Goal: Task Accomplishment & Management: Complete application form

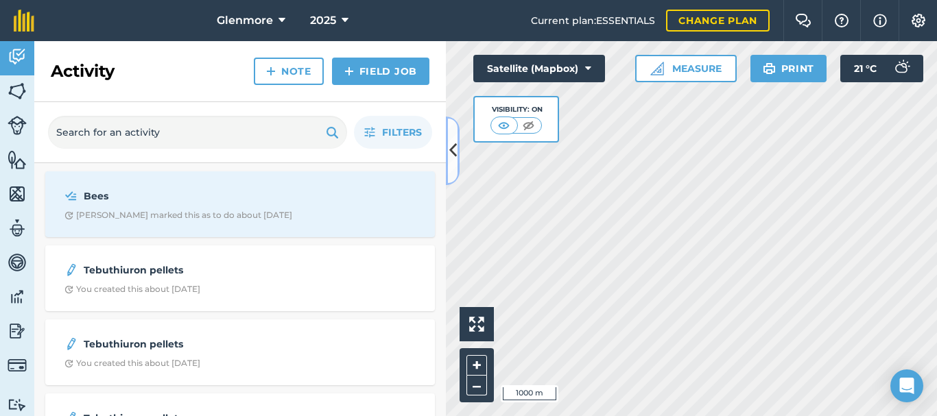
click at [449, 147] on icon at bounding box center [453, 151] width 8 height 24
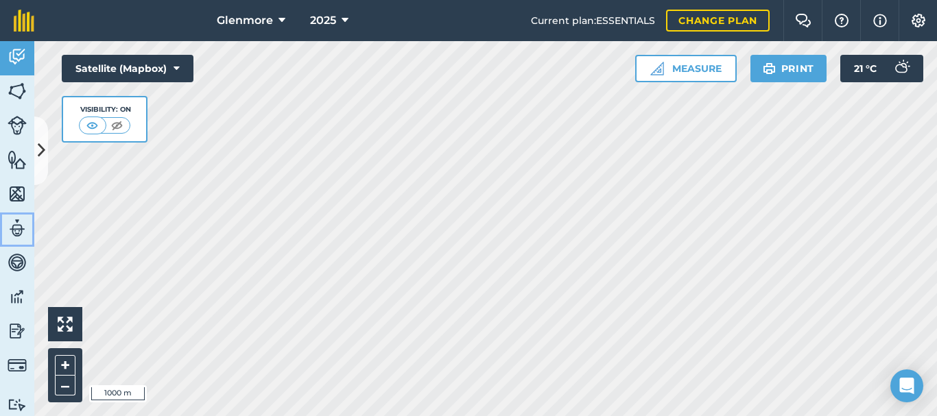
click at [19, 225] on img at bounding box center [17, 228] width 19 height 21
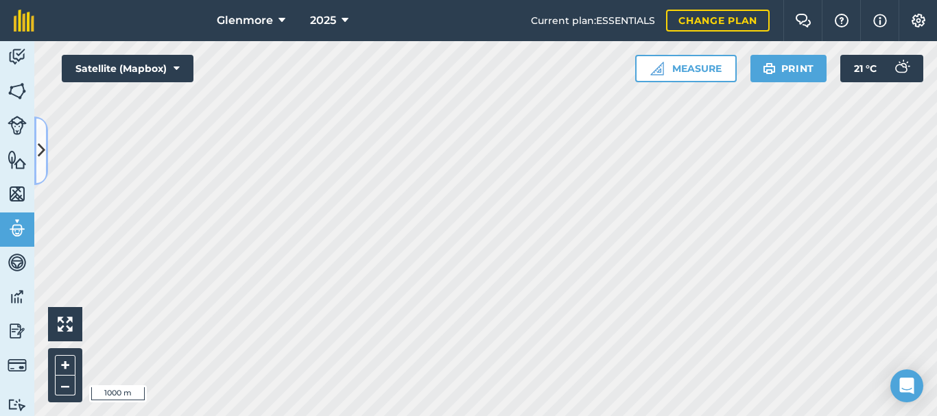
click at [45, 157] on icon at bounding box center [42, 151] width 8 height 24
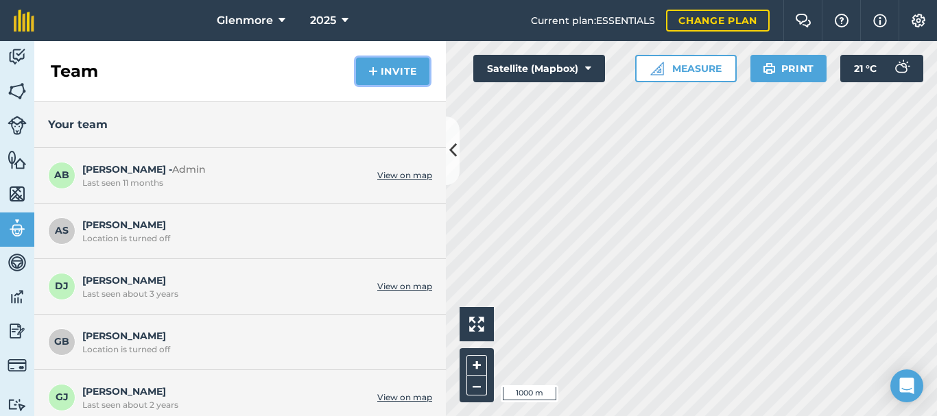
click at [386, 71] on button "Invite" at bounding box center [392, 71] width 73 height 27
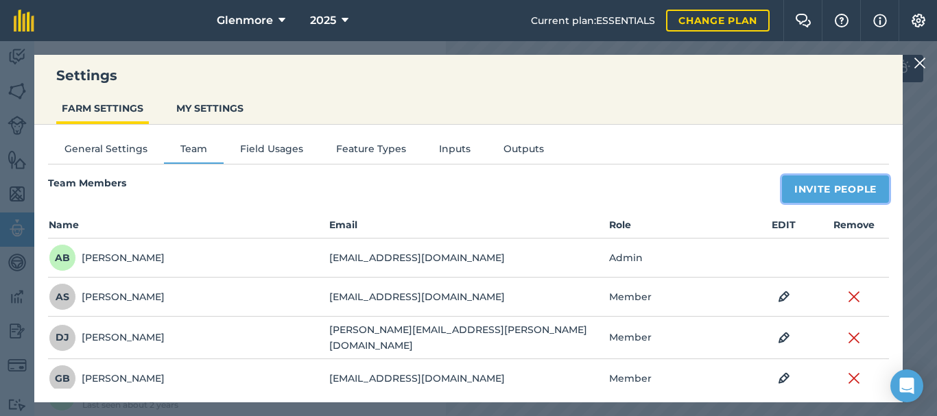
click at [830, 189] on button "Invite People" at bounding box center [835, 189] width 107 height 27
select select "MEMBER"
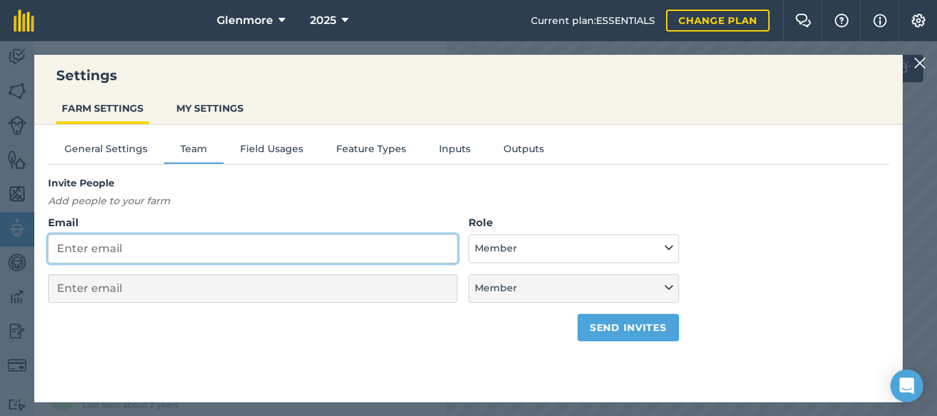
click at [189, 250] on input "Email" at bounding box center [253, 249] width 410 height 29
type input "j"
select select "MEMBER"
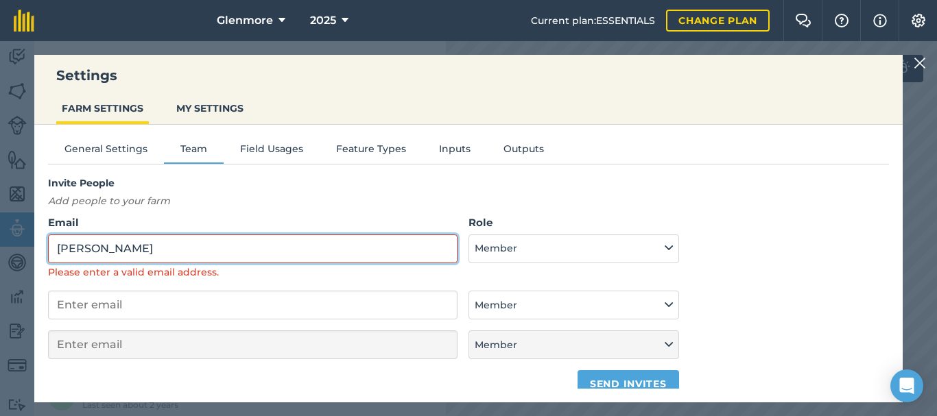
paste input "[PERSON_NAME][DOMAIN_NAME][EMAIL_ADDRESS][DOMAIN_NAME]"
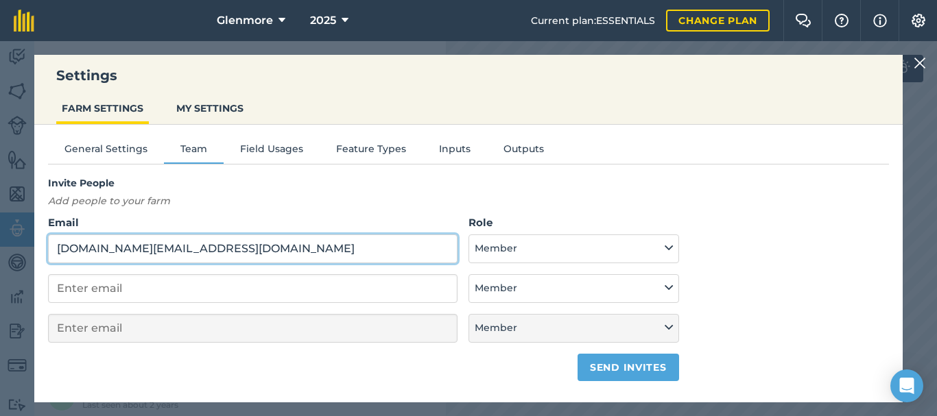
click at [90, 248] on input "[DOMAIN_NAME][EMAIL_ADDRESS][DOMAIN_NAME]" at bounding box center [253, 249] width 410 height 29
type input "[PERSON_NAME][DOMAIN_NAME][EMAIL_ADDRESS][DOMAIN_NAME]"
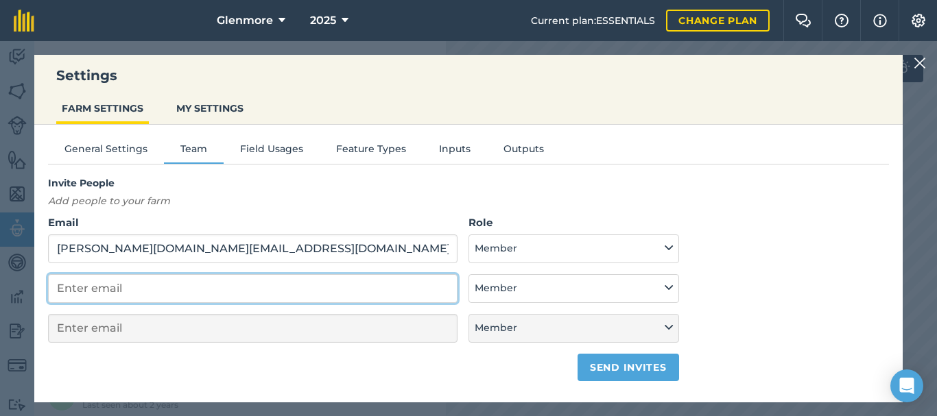
click at [201, 286] on input "email" at bounding box center [253, 288] width 410 height 29
type input "an"
select select "MEMBER"
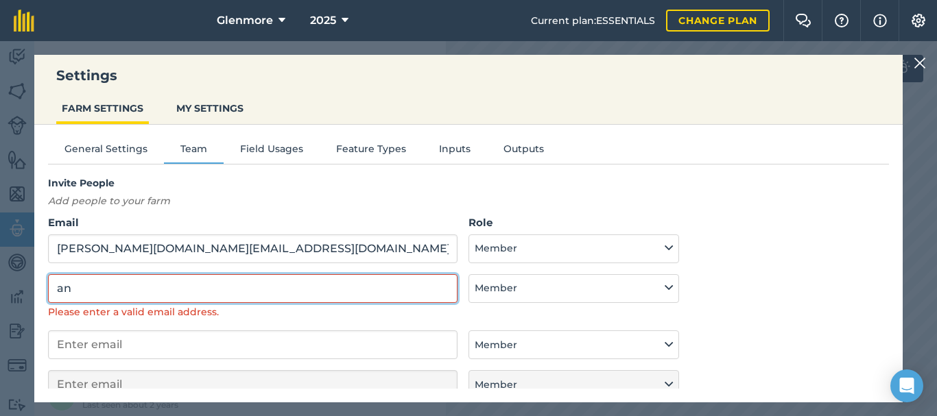
type input "a"
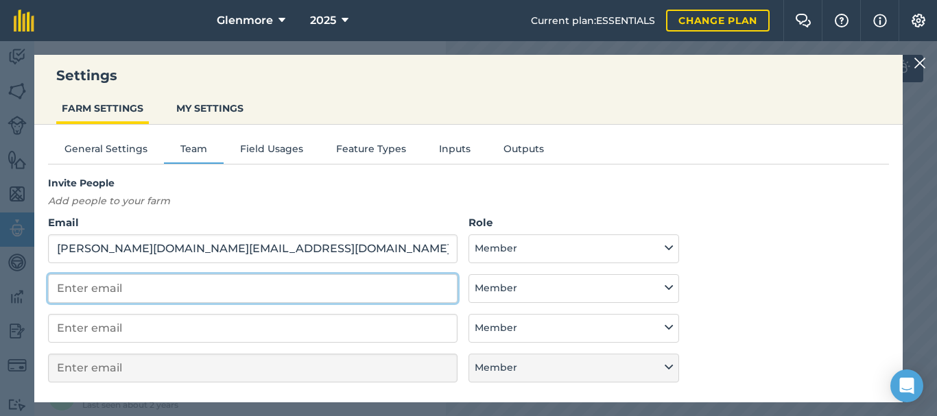
paste input "[PERSON_NAME] <[EMAIL_ADDRESS][DOMAIN_NAME]>"
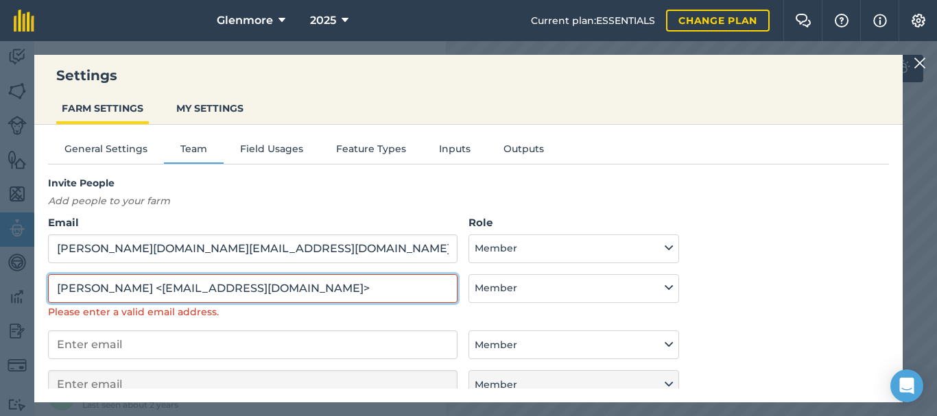
click at [150, 287] on input "[PERSON_NAME] <[EMAIL_ADDRESS][DOMAIN_NAME]>" at bounding box center [253, 288] width 410 height 29
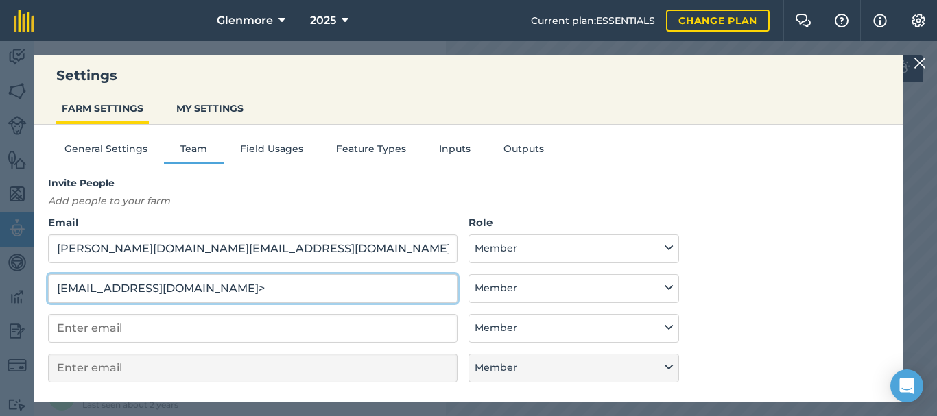
click at [205, 287] on input "[EMAIL_ADDRESS][DOMAIN_NAME]>" at bounding box center [253, 288] width 410 height 29
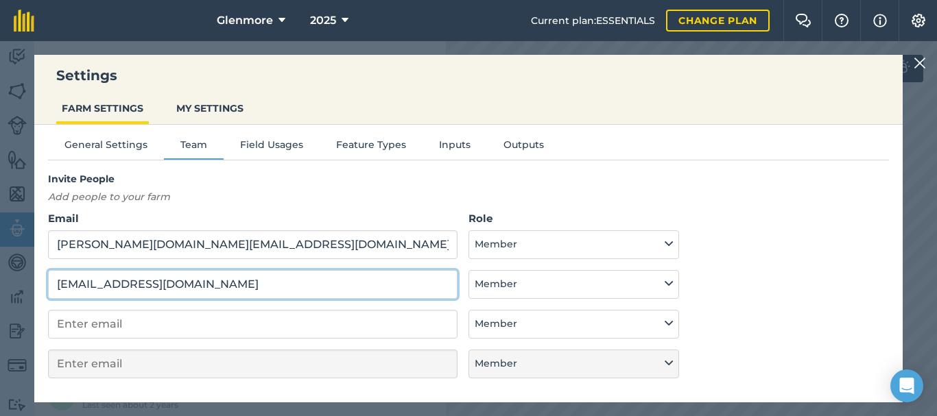
scroll to position [32, 0]
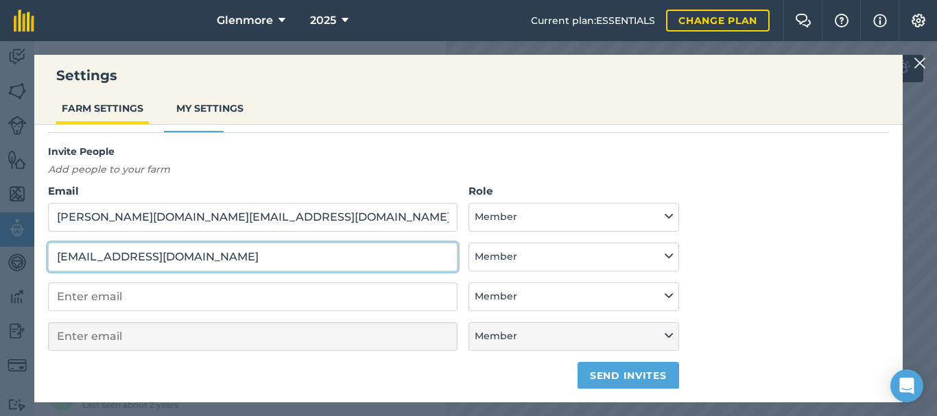
type input "[EMAIL_ADDRESS][DOMAIN_NAME]"
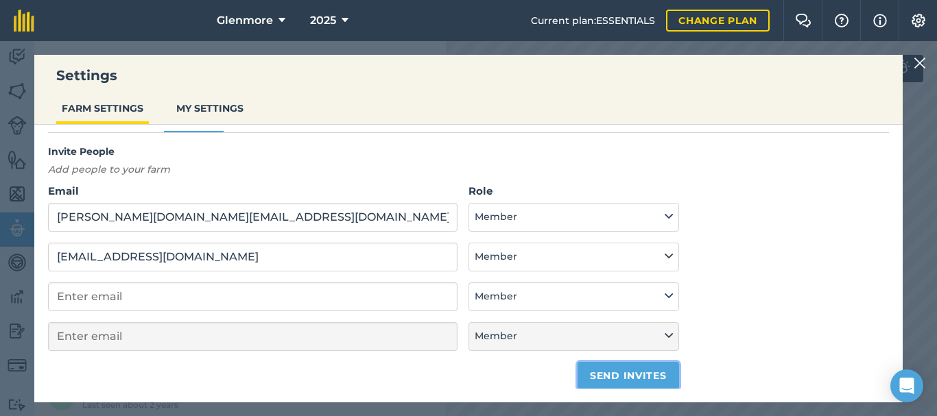
click at [620, 374] on button "Send invites" at bounding box center [628, 375] width 101 height 27
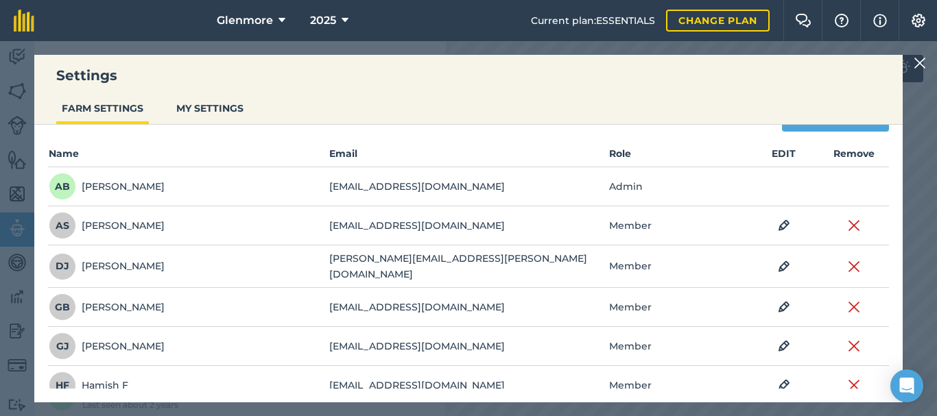
scroll to position [0, 0]
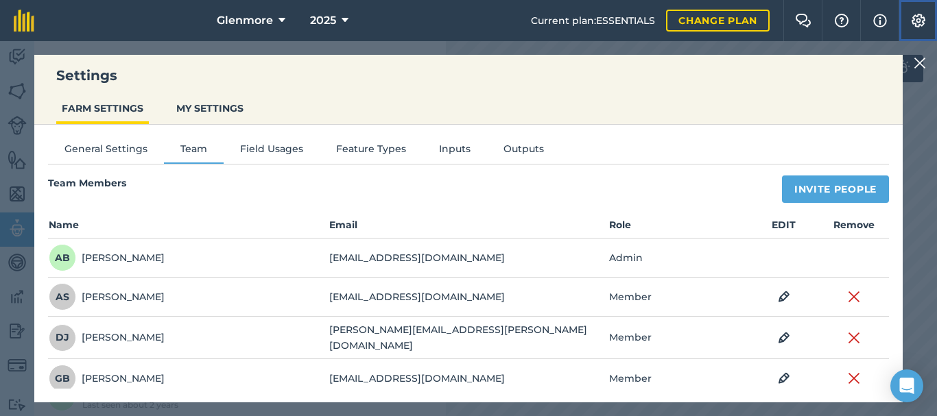
click at [917, 17] on img at bounding box center [918, 21] width 16 height 14
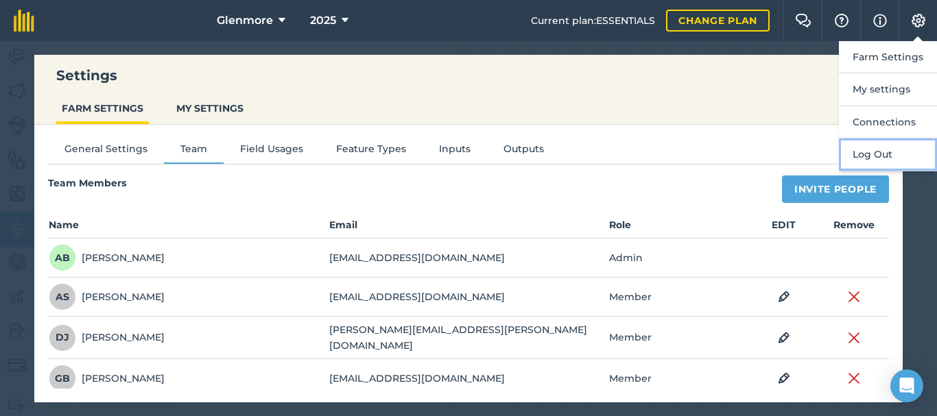
drag, startPoint x: 871, startPoint y: 153, endPoint x: 782, endPoint y: 66, distance: 124.2
click at [870, 153] on button "Log Out" at bounding box center [888, 155] width 98 height 32
